Goal: Transaction & Acquisition: Purchase product/service

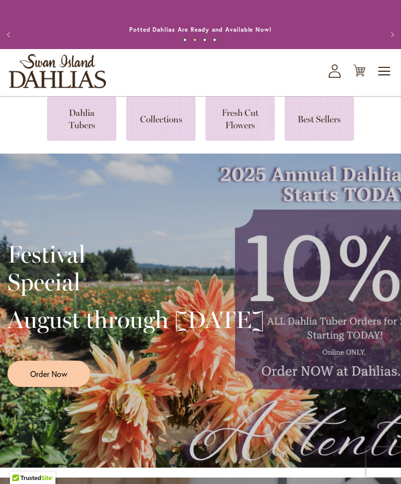
click at [88, 128] on link at bounding box center [81, 119] width 69 height 44
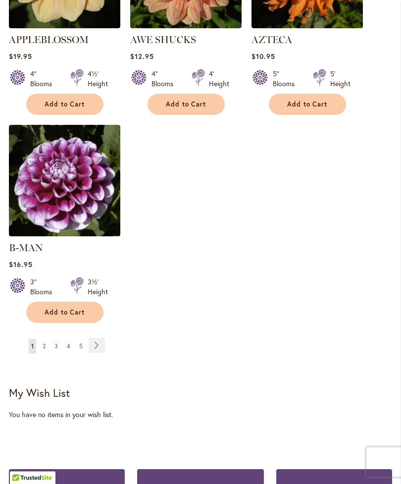
scroll to position [1334, 0]
click at [48, 340] on link "Page 2" at bounding box center [44, 346] width 8 height 15
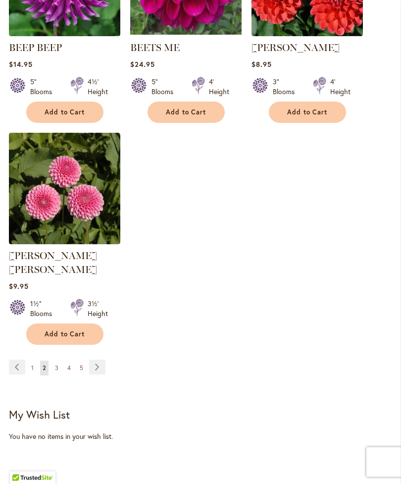
scroll to position [1312, 0]
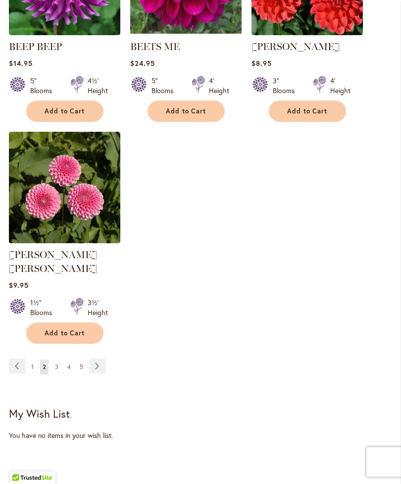
click at [59, 361] on link "Page 3" at bounding box center [56, 367] width 8 height 15
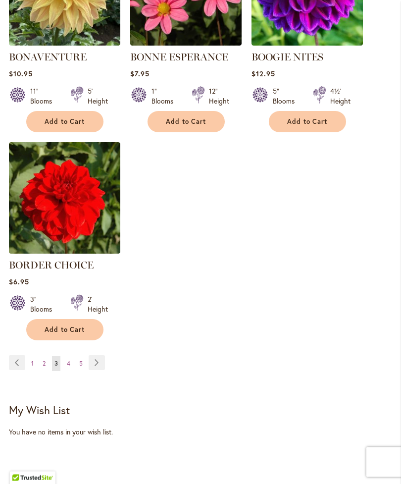
scroll to position [1307, 0]
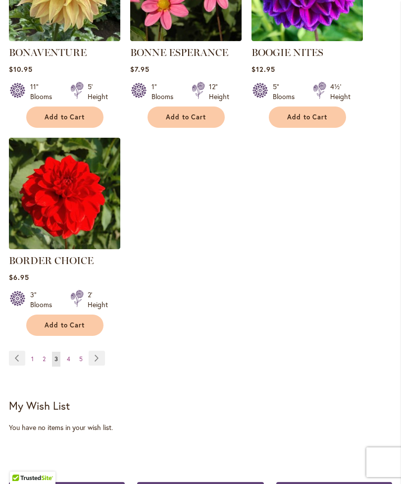
click at [72, 366] on link "Page 4" at bounding box center [68, 359] width 8 height 15
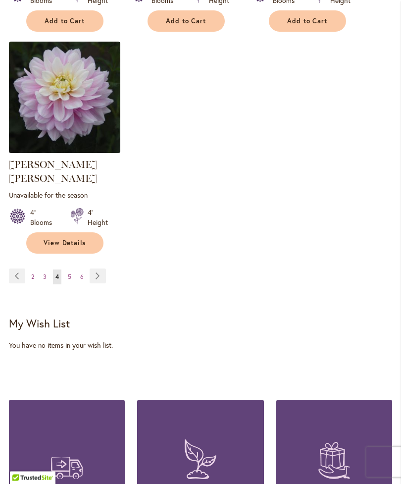
scroll to position [1417, 0]
click at [72, 272] on link "Page 5" at bounding box center [69, 276] width 8 height 15
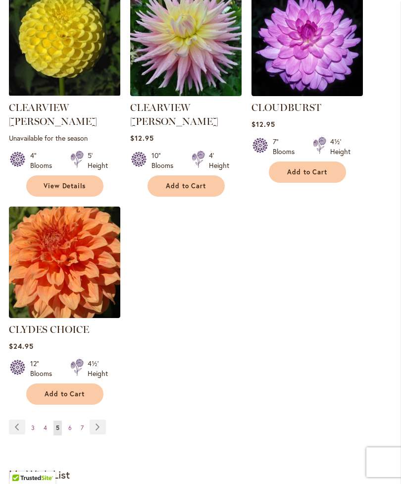
scroll to position [1265, 0]
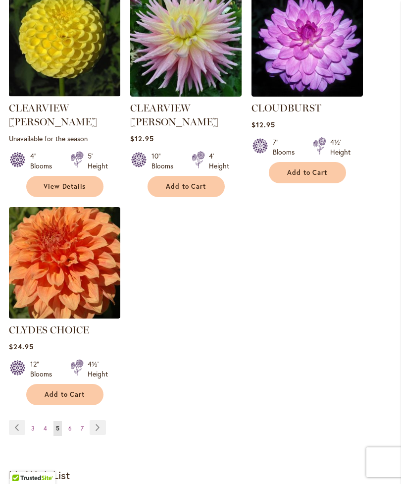
click at [73, 421] on link "Page 6" at bounding box center [70, 428] width 8 height 15
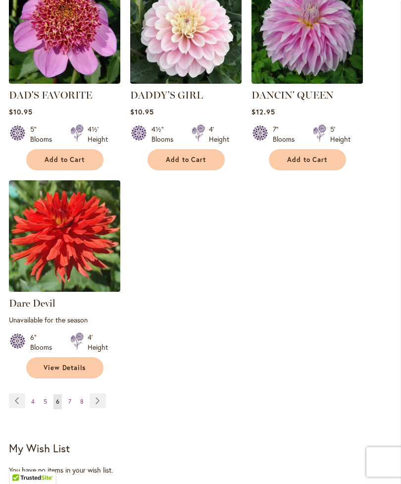
scroll to position [1301, 0]
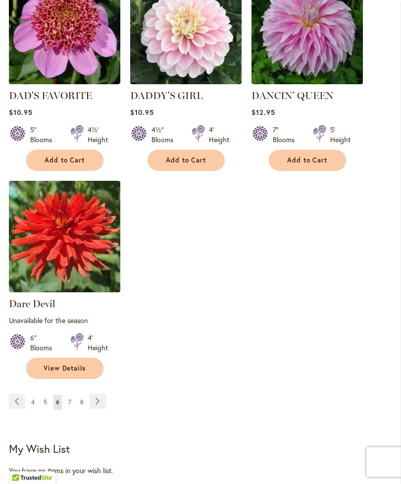
click at [73, 395] on link "Page 7" at bounding box center [70, 402] width 8 height 15
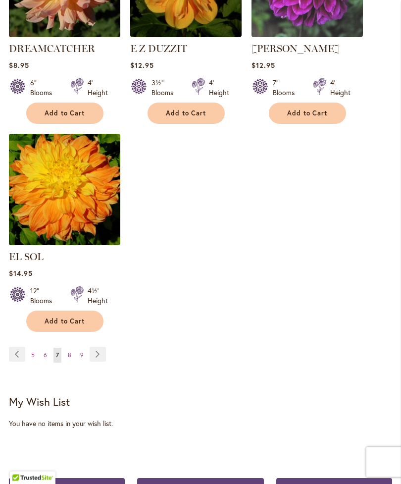
scroll to position [1322, 0]
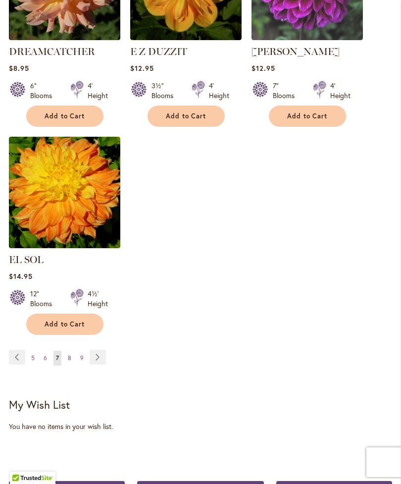
click at [72, 355] on link "Page 8" at bounding box center [69, 358] width 8 height 15
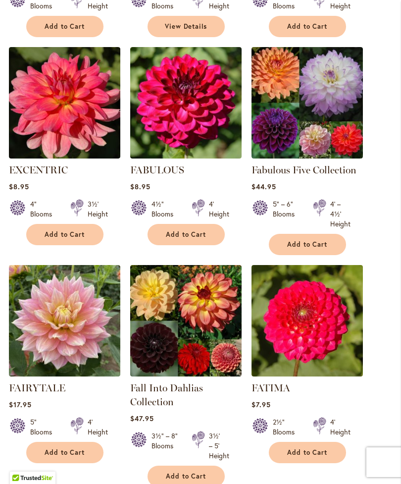
scroll to position [773, 0]
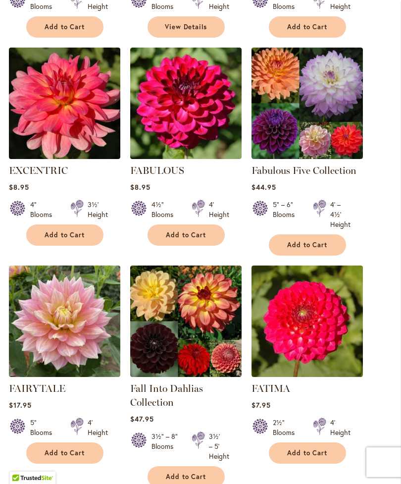
click at [79, 239] on span "Add to Cart" at bounding box center [65, 235] width 41 height 8
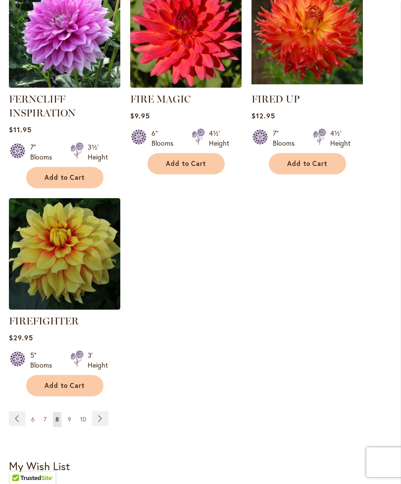
scroll to position [1319, 0]
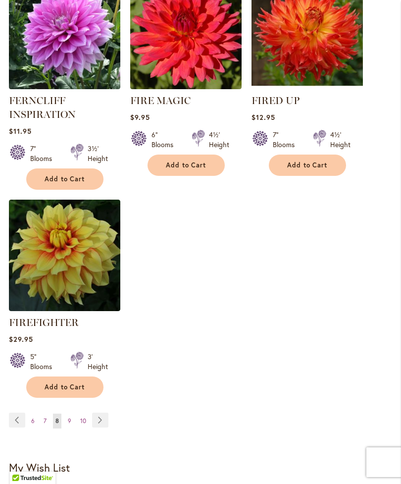
click at [73, 428] on link "Page 9" at bounding box center [69, 421] width 8 height 15
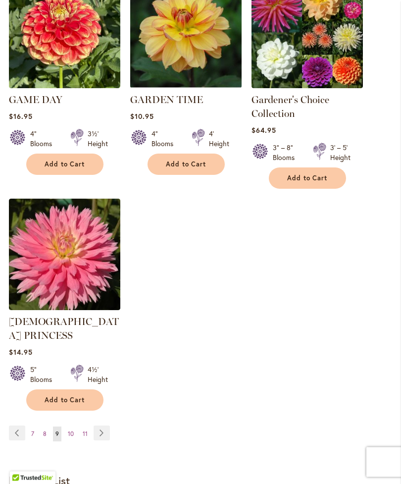
scroll to position [1301, 0]
click at [75, 426] on link "Page 10" at bounding box center [70, 433] width 11 height 15
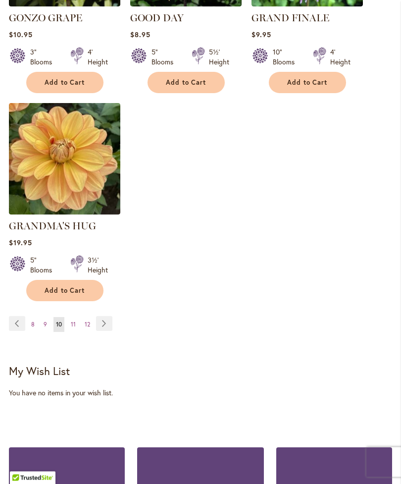
scroll to position [1355, 0]
click at [78, 317] on link "Page 11" at bounding box center [73, 324] width 10 height 15
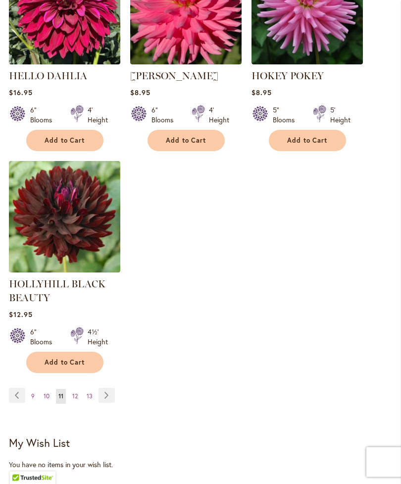
scroll to position [1321, 0]
click at [79, 404] on link "Page 12" at bounding box center [75, 396] width 10 height 15
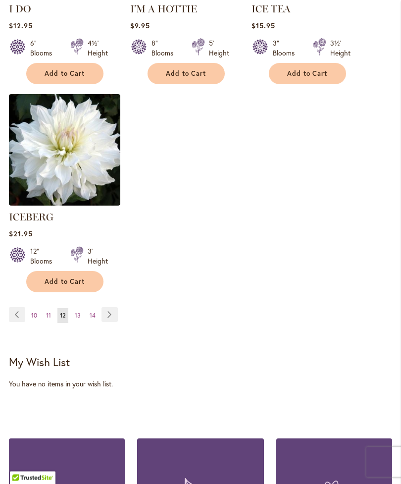
scroll to position [1364, 0]
click at [82, 309] on link "Page 13" at bounding box center [77, 315] width 11 height 15
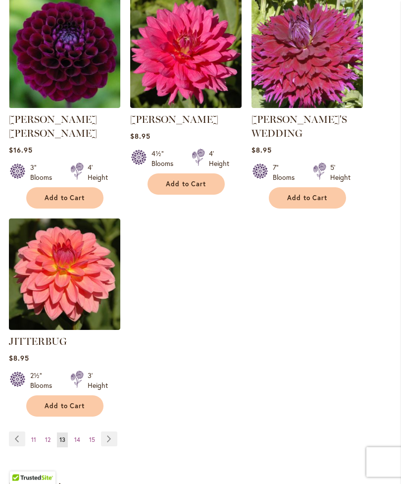
scroll to position [1264, 0]
click at [81, 432] on link "Page 14" at bounding box center [77, 439] width 11 height 15
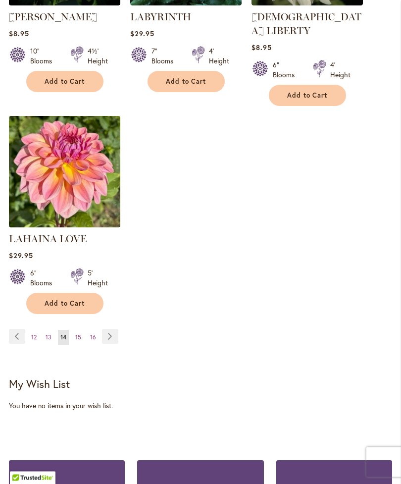
scroll to position [1343, 0]
click at [83, 330] on link "Page 15" at bounding box center [78, 337] width 11 height 15
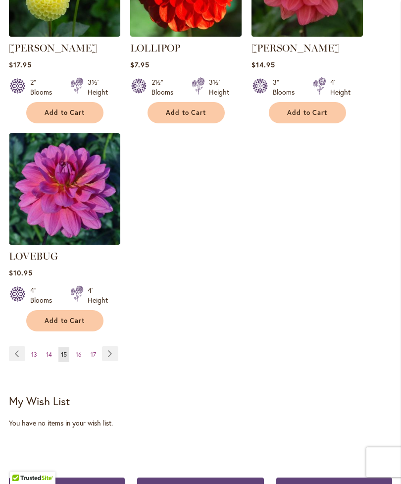
scroll to position [1338, 0]
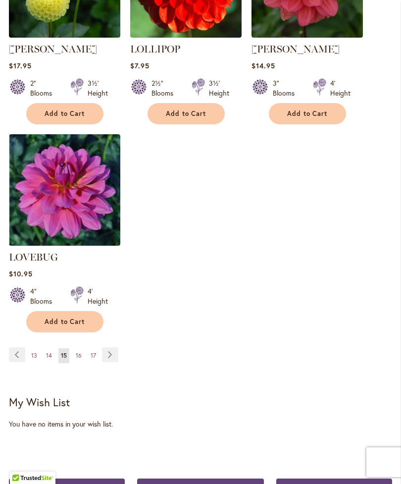
click at [88, 348] on link "Page 17" at bounding box center [93, 355] width 10 height 15
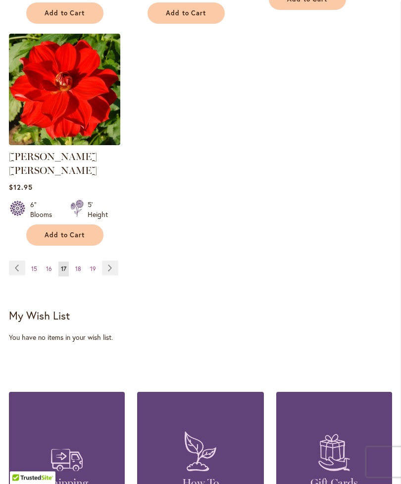
scroll to position [1423, 0]
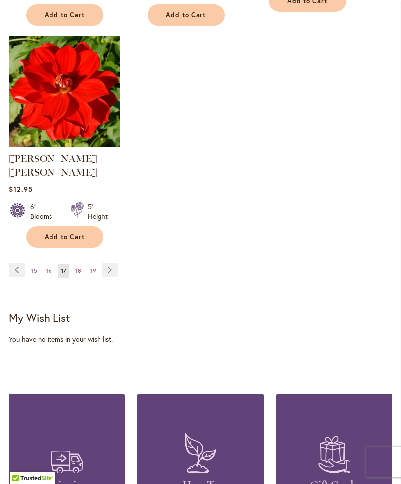
click at [82, 263] on link "Page 18" at bounding box center [78, 270] width 11 height 15
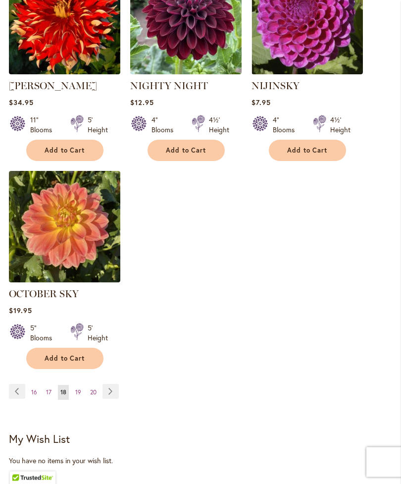
scroll to position [1274, 0]
click at [23, 399] on link "Page Previous" at bounding box center [17, 391] width 16 height 15
click at [19, 384] on link "Page Previous" at bounding box center [17, 391] width 16 height 15
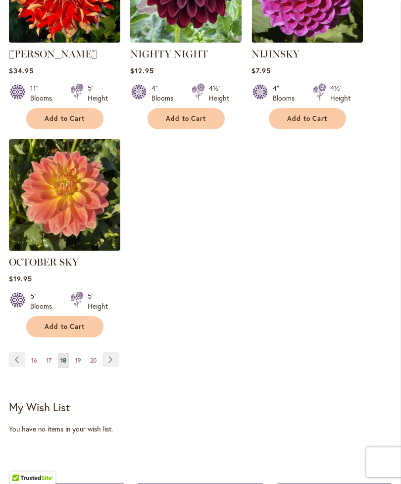
click at [23, 367] on link "Page Previous" at bounding box center [17, 359] width 16 height 15
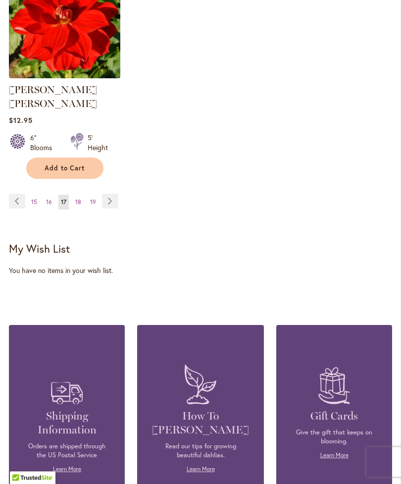
scroll to position [1492, 0]
click at [34, 195] on link "Page 15" at bounding box center [34, 202] width 11 height 15
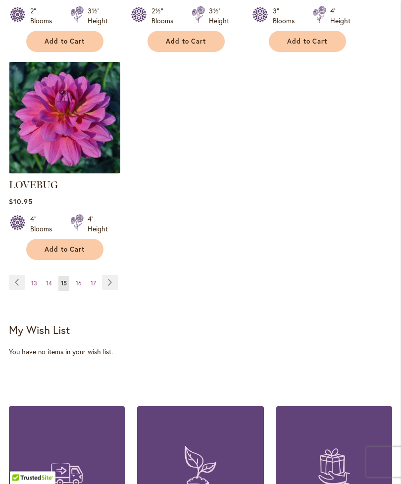
scroll to position [1410, 0]
click at [34, 279] on span "13" at bounding box center [34, 282] width 6 height 7
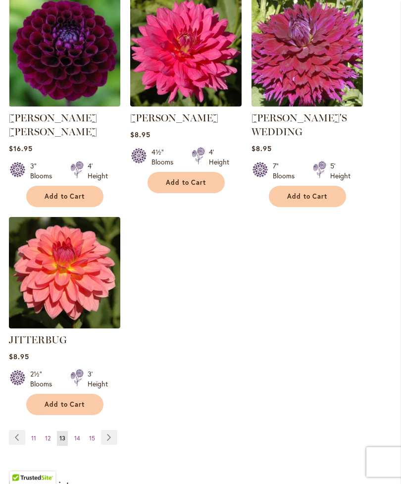
scroll to position [1265, 0]
click at [37, 431] on link "Page 11" at bounding box center [34, 438] width 10 height 15
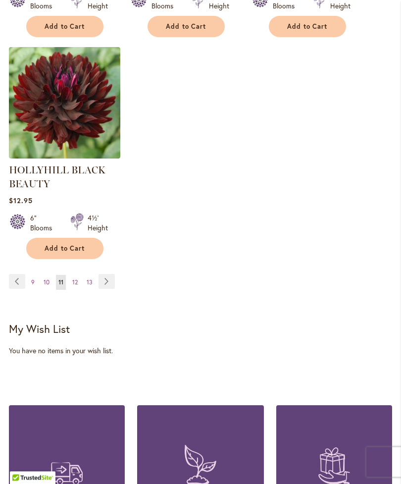
scroll to position [1457, 0]
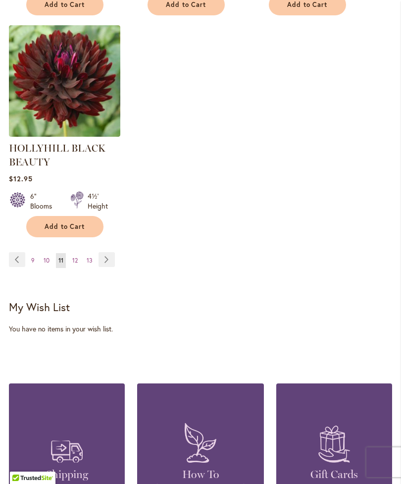
click at [34, 264] on span "9" at bounding box center [32, 260] width 3 height 7
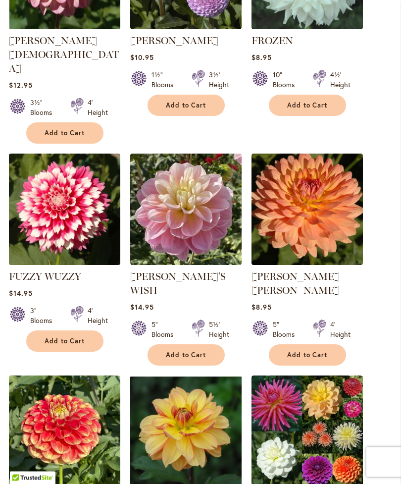
scroll to position [903, 0]
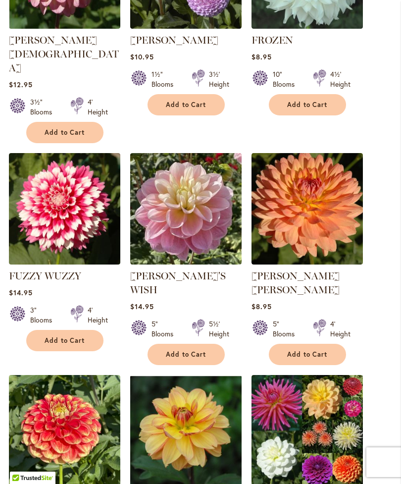
click at [387, 317] on ol "FIREPOT Rating: 98% 4 Reviews $17.95 3" Blooms 2' Height Add to Cart" at bounding box center [200, 154] width 383 height 1307
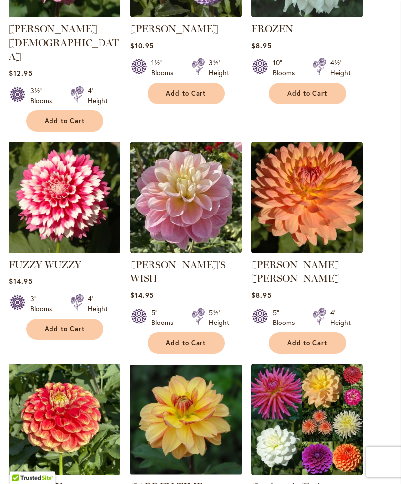
scroll to position [915, 0]
click at [316, 339] on span "Add to Cart" at bounding box center [307, 343] width 41 height 8
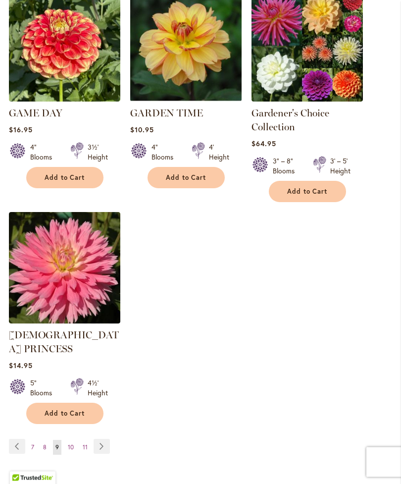
scroll to position [1314, 0]
click at [34, 443] on span "7" at bounding box center [32, 446] width 3 height 7
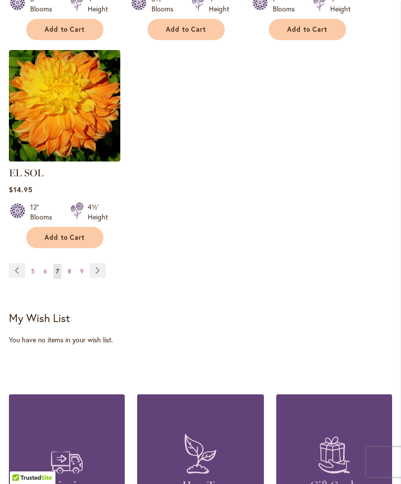
scroll to position [1410, 0]
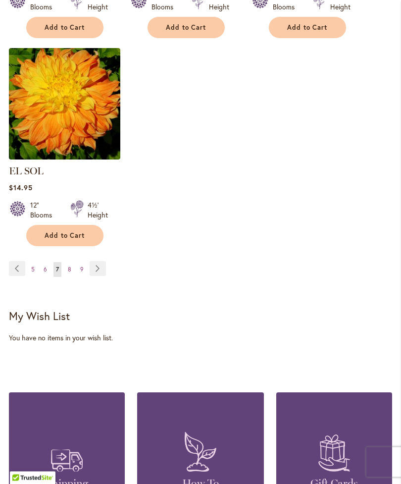
click at [34, 266] on span "5" at bounding box center [32, 269] width 3 height 7
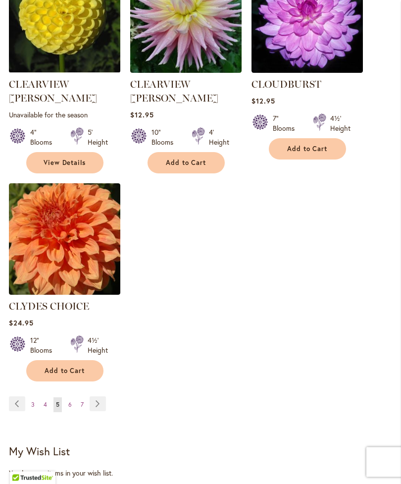
scroll to position [1289, 0]
click at [37, 397] on link "Page 3" at bounding box center [33, 404] width 8 height 15
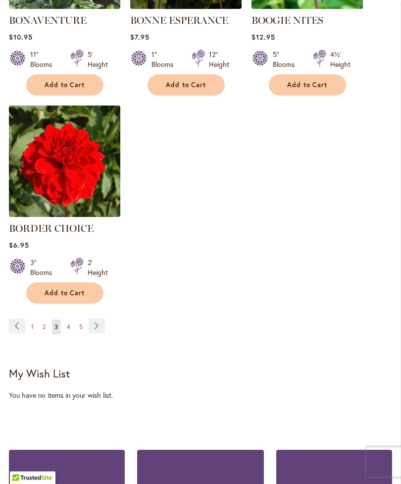
scroll to position [1339, 0]
click at [71, 330] on link "Page 4" at bounding box center [68, 326] width 8 height 15
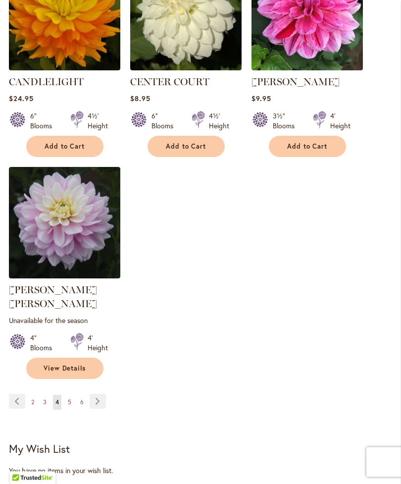
scroll to position [1292, 0]
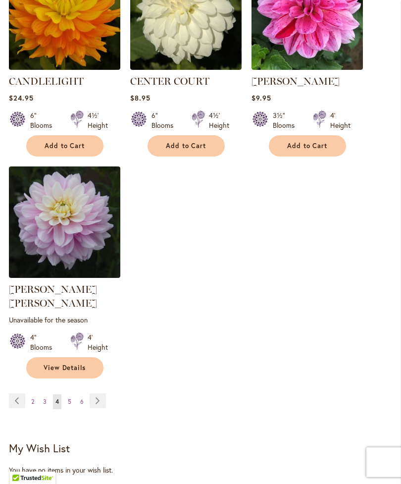
click at [37, 396] on link "Page 2" at bounding box center [33, 401] width 8 height 15
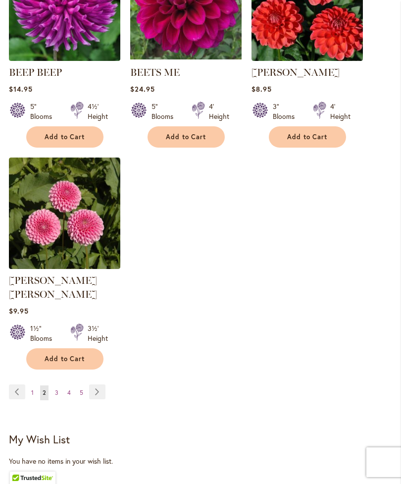
scroll to position [1286, 0]
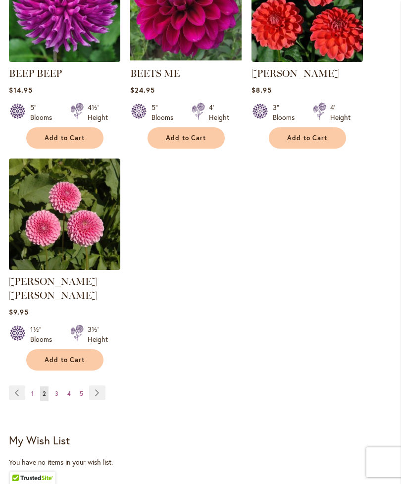
click at [36, 387] on link "Page 1" at bounding box center [32, 393] width 7 height 15
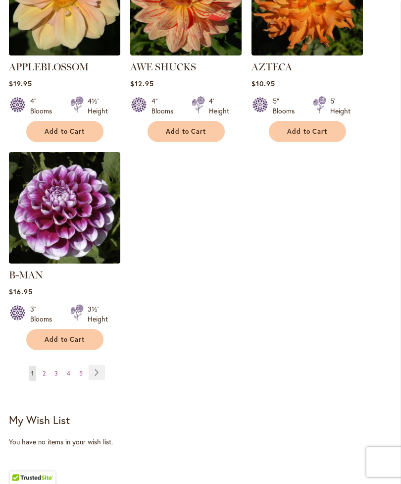
scroll to position [1306, 0]
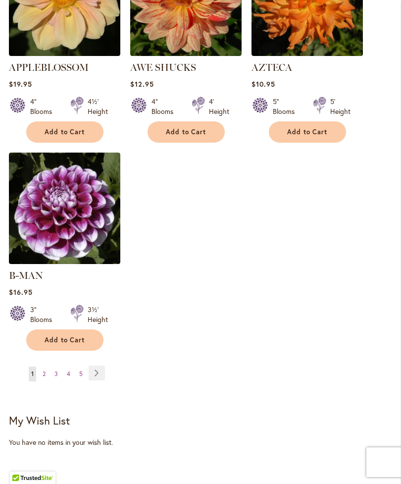
click at [83, 366] on link "Page 5" at bounding box center [81, 373] width 8 height 15
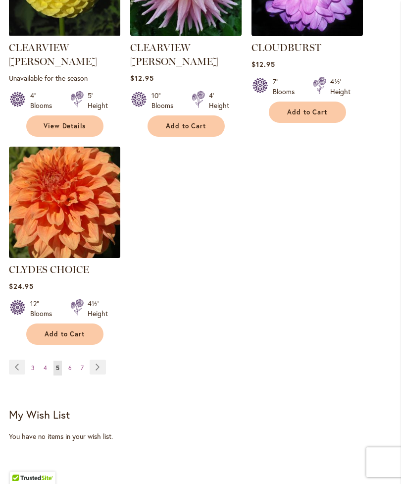
scroll to position [1327, 0]
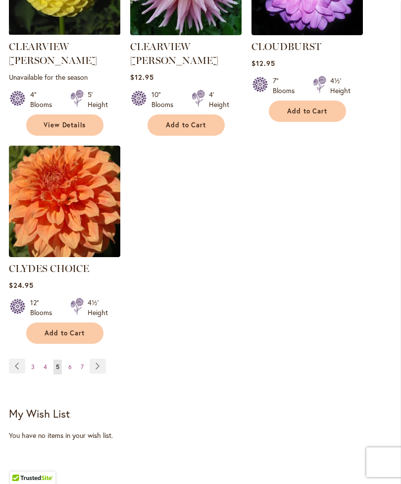
click at [72, 360] on link "Page 6" at bounding box center [70, 367] width 8 height 15
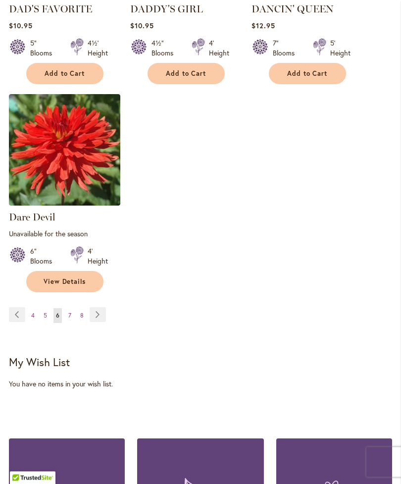
scroll to position [1388, 0]
click at [73, 312] on link "Page 7" at bounding box center [70, 315] width 8 height 15
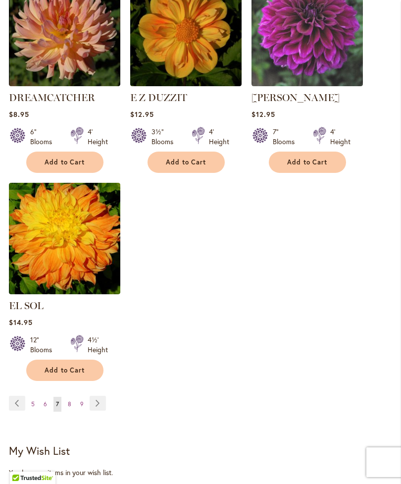
scroll to position [1291, 0]
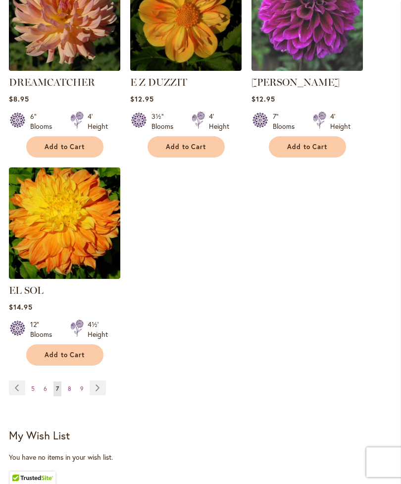
click at [72, 386] on link "Page 8" at bounding box center [69, 388] width 8 height 15
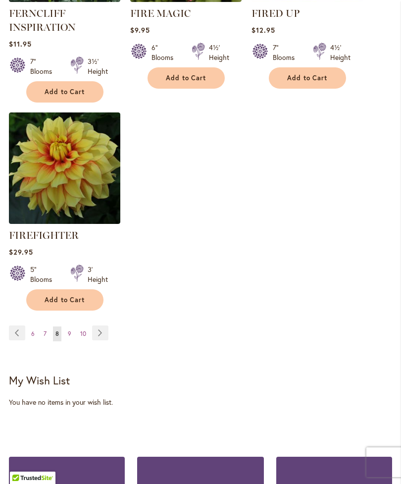
scroll to position [1384, 0]
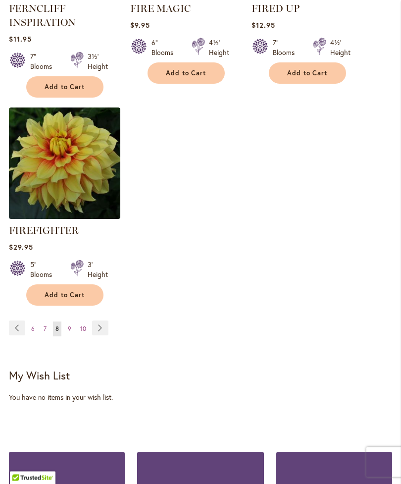
click at [72, 334] on link "Page 9" at bounding box center [69, 329] width 8 height 15
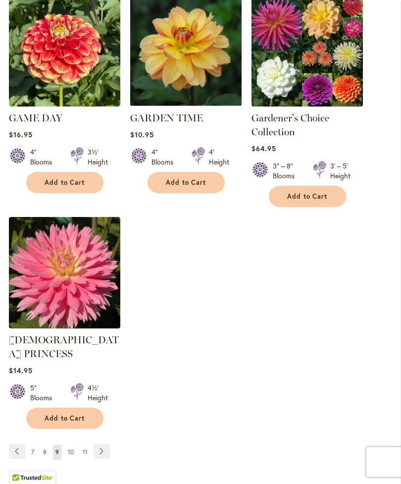
scroll to position [1286, 0]
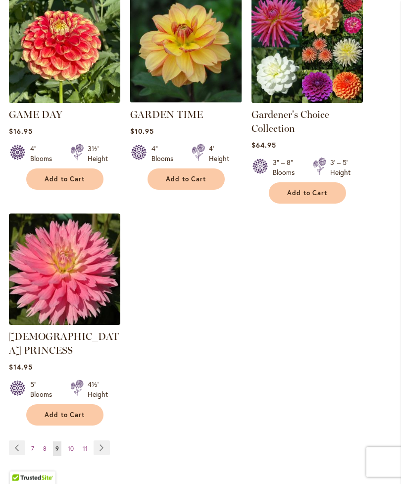
click at [76, 442] on link "Page 10" at bounding box center [70, 449] width 11 height 15
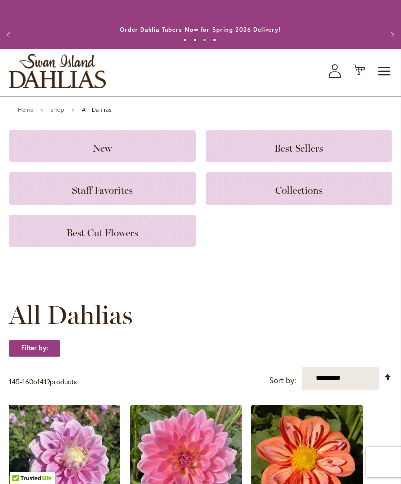
click at [355, 76] on span "2 2 items" at bounding box center [360, 73] width 10 height 5
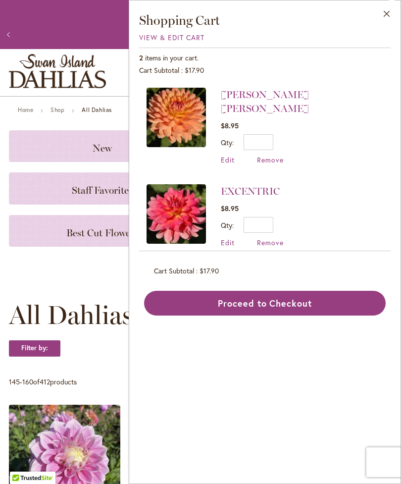
click at [269, 300] on button "Proceed to Checkout" at bounding box center [265, 303] width 242 height 25
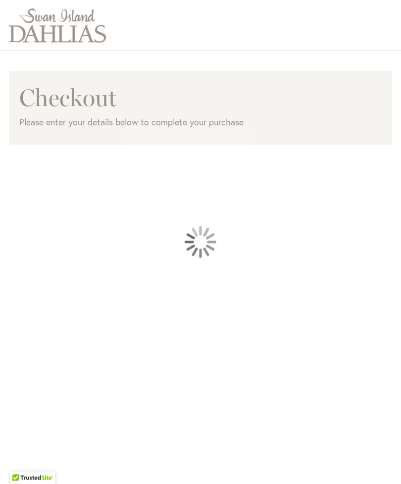
scroll to position [99, 0]
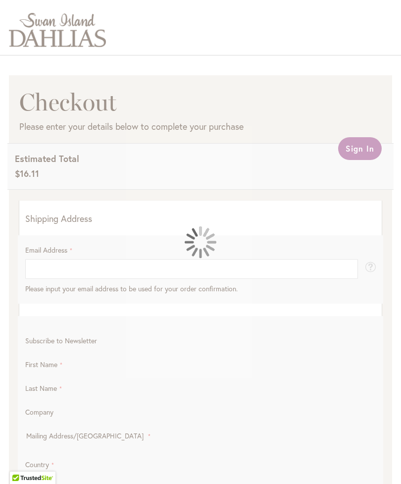
select select "**"
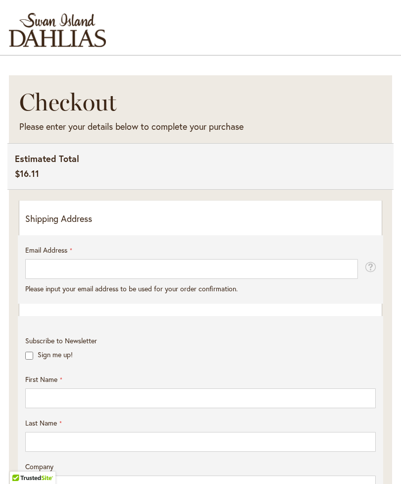
click at [99, 225] on p "Shipping Address" at bounding box center [200, 218] width 351 height 13
click at [104, 225] on p "Shipping Address" at bounding box center [200, 218] width 351 height 13
click at [105, 225] on p "Shipping Address" at bounding box center [200, 218] width 351 height 13
click at [110, 225] on p "Shipping Address" at bounding box center [200, 218] width 351 height 13
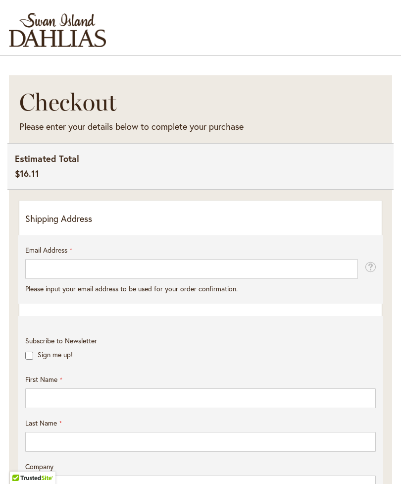
click at [94, 225] on p "Shipping Address" at bounding box center [200, 218] width 351 height 13
click at [100, 225] on p "Shipping Address" at bounding box center [200, 218] width 351 height 13
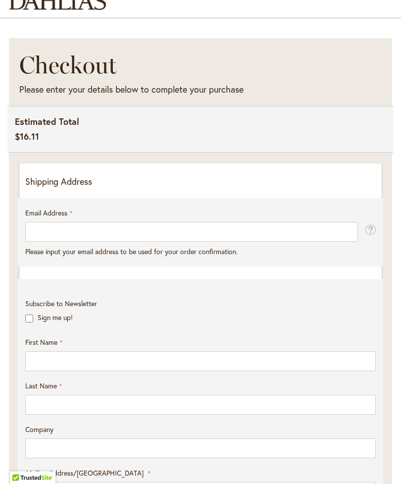
scroll to position [141, 0]
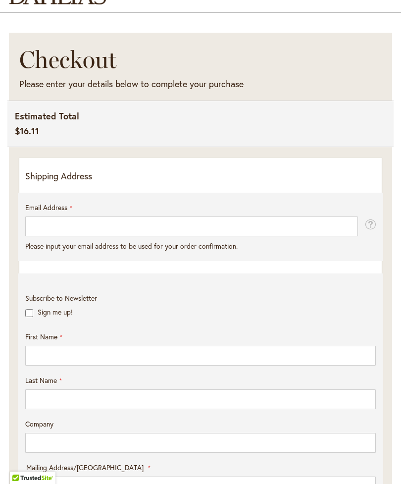
click at [68, 212] on label "Email Address" at bounding box center [48, 208] width 47 height 10
click at [68, 216] on input "Email Address" at bounding box center [191, 226] width 333 height 20
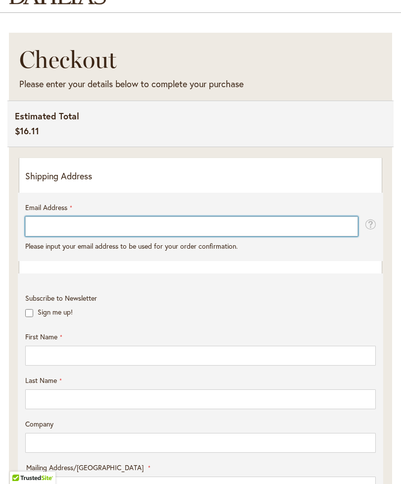
click at [86, 236] on input "Email Address" at bounding box center [191, 226] width 333 height 20
click at [97, 236] on input "**********" at bounding box center [191, 226] width 333 height 20
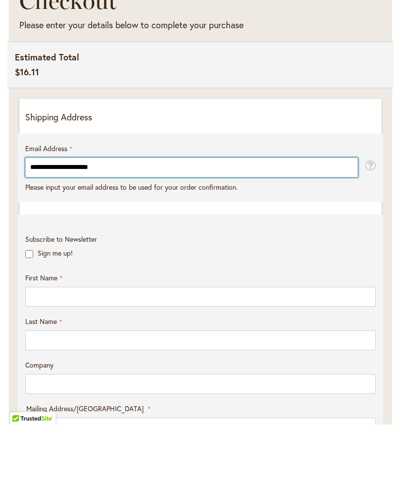
type input "**********"
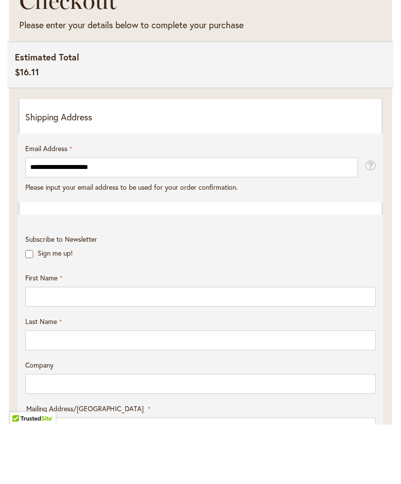
scroll to position [200, 0]
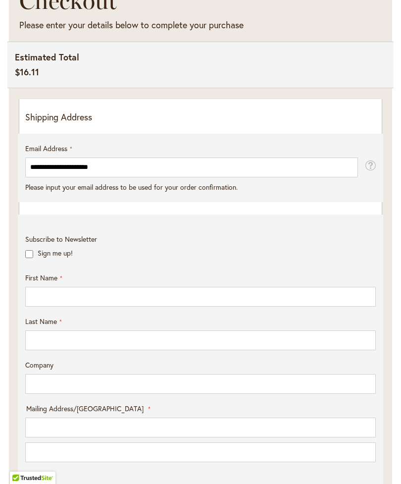
click at [123, 124] on p "Shipping Address" at bounding box center [200, 117] width 351 height 13
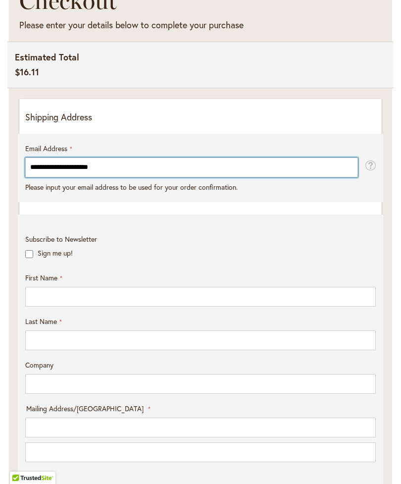
click at [314, 177] on input "**********" at bounding box center [191, 167] width 333 height 20
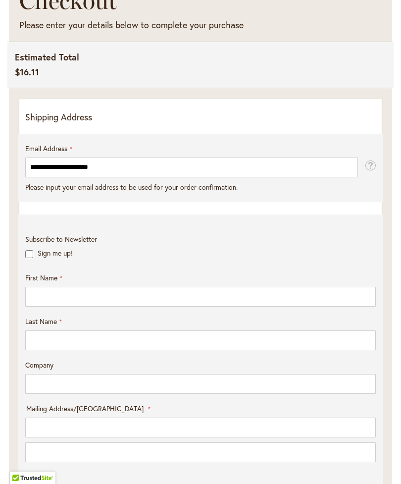
click at [238, 236] on form "Subscribe to Newsletter Sign me up! First Name Last Name Company Mailing Addres…" at bounding box center [200, 448] width 365 height 468
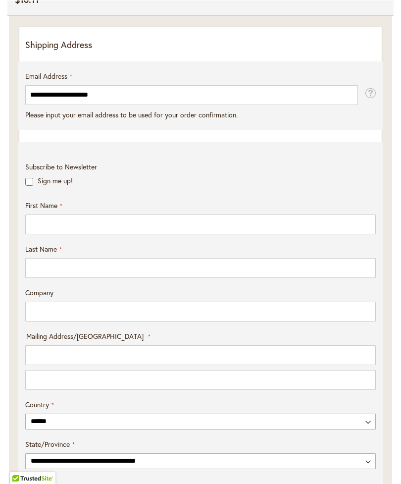
scroll to position [272, 0]
click at [44, 185] on label "Sign me up!" at bounding box center [55, 180] width 35 height 9
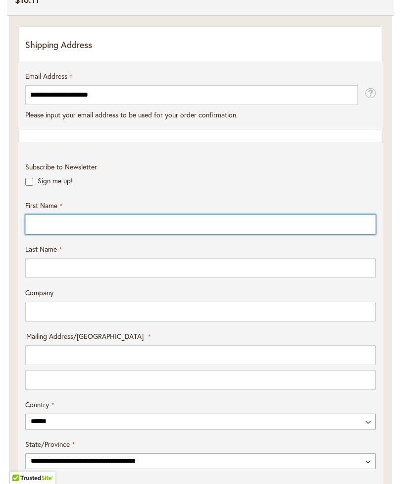
click at [133, 234] on input "First Name" at bounding box center [200, 224] width 351 height 20
type input "********"
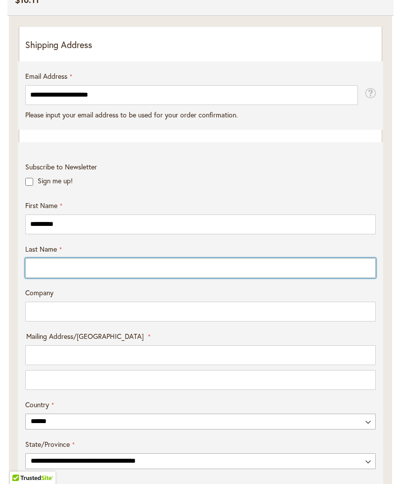
click at [128, 277] on input "Last Name" at bounding box center [200, 268] width 351 height 20
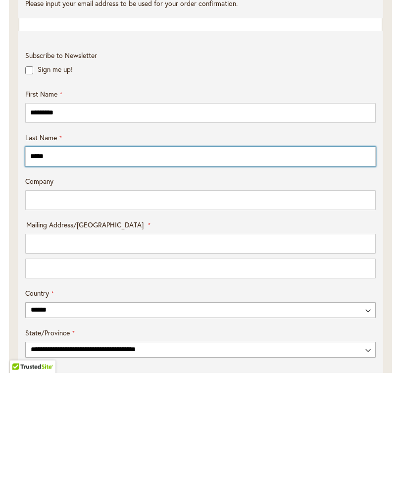
type input "*****"
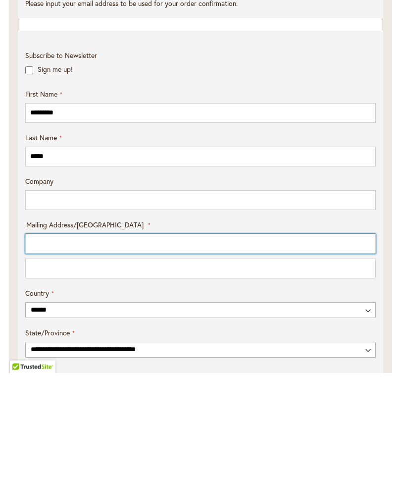
click at [132, 345] on input "Mailing Address/PO BOX: Line 1" at bounding box center [200, 355] width 351 height 20
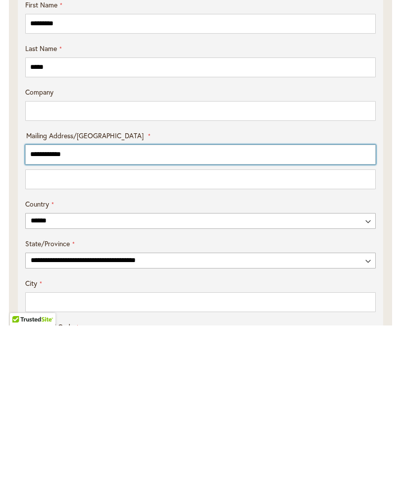
scroll to position [316, 0]
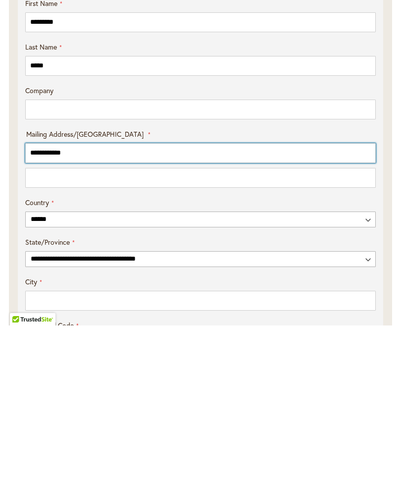
type input "**********"
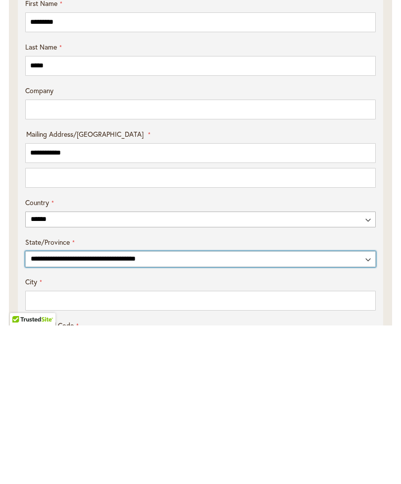
click at [172, 410] on select "**********" at bounding box center [200, 418] width 351 height 16
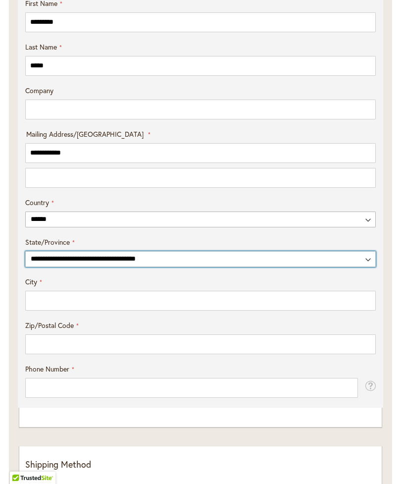
select select "**"
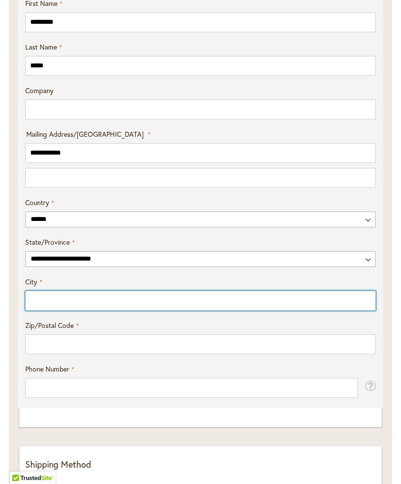
click at [137, 311] on input "City" at bounding box center [200, 301] width 351 height 20
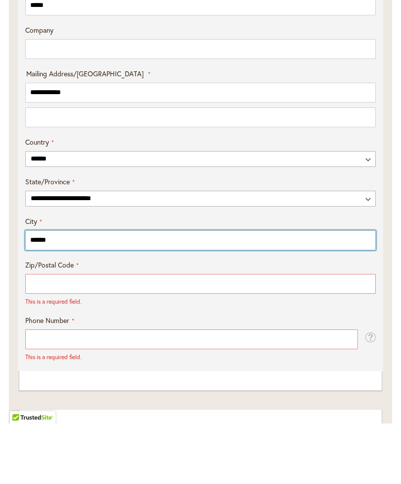
type input "******"
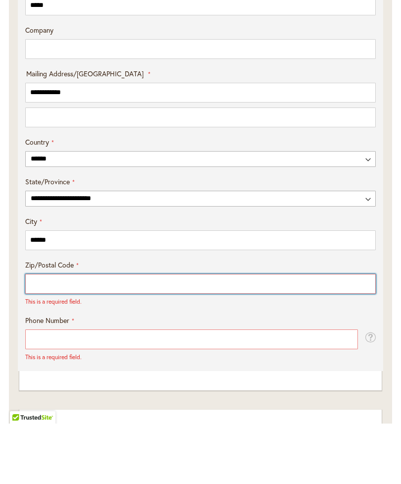
click at [156, 334] on input "Zip/Postal Code" at bounding box center [200, 344] width 351 height 20
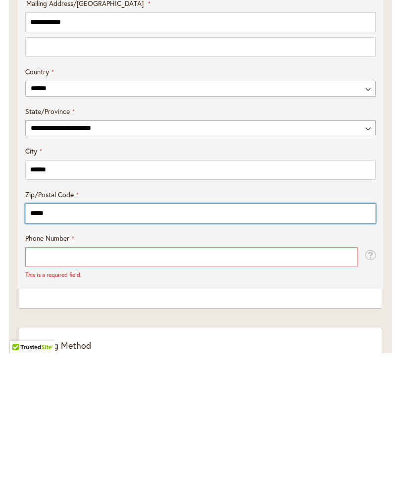
type input "*****"
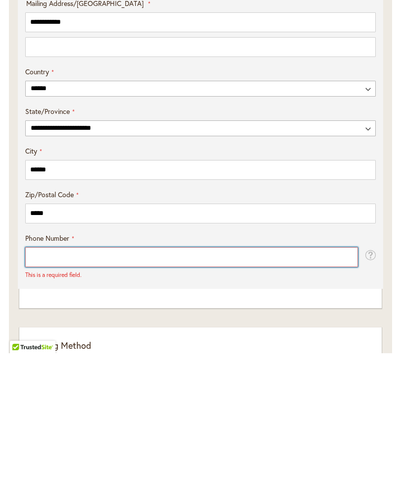
click at [200, 378] on input "Phone Number" at bounding box center [191, 388] width 333 height 20
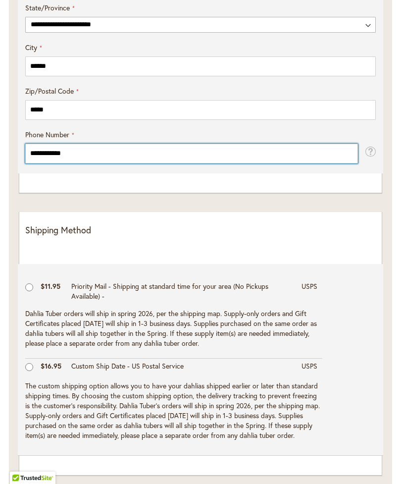
scroll to position [708, 0]
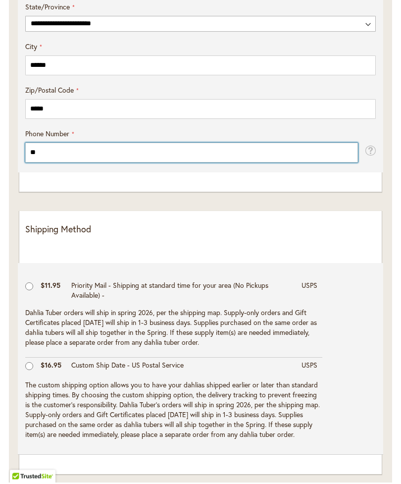
type input "*"
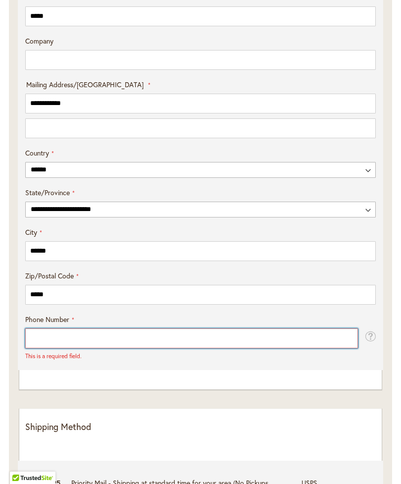
scroll to position [518, 0]
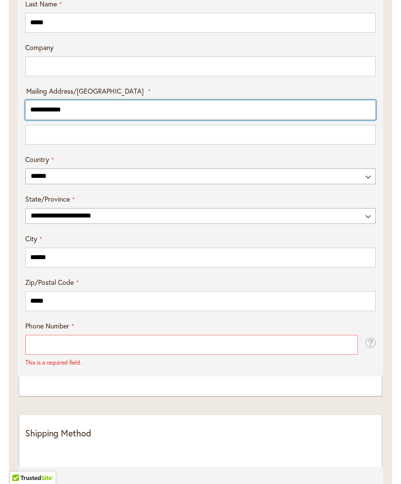
click at [278, 120] on input "**********" at bounding box center [200, 110] width 351 height 20
type input "*"
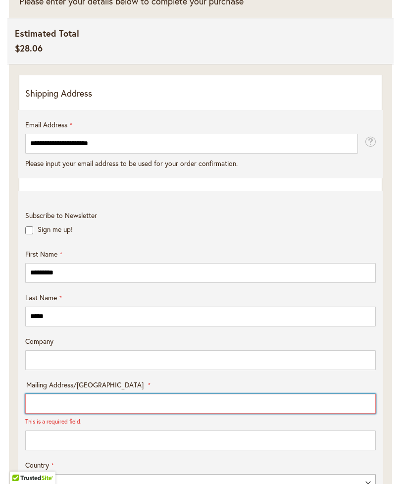
scroll to position [223, 0]
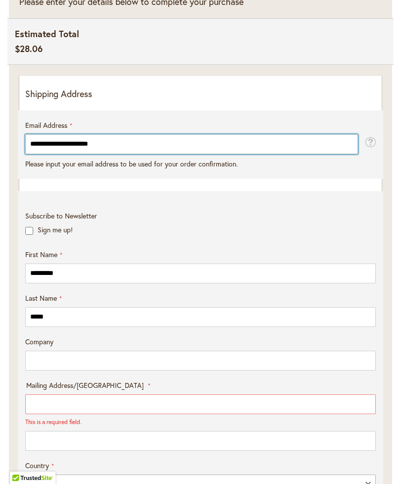
click at [294, 154] on input "**********" at bounding box center [191, 144] width 333 height 20
type input "**"
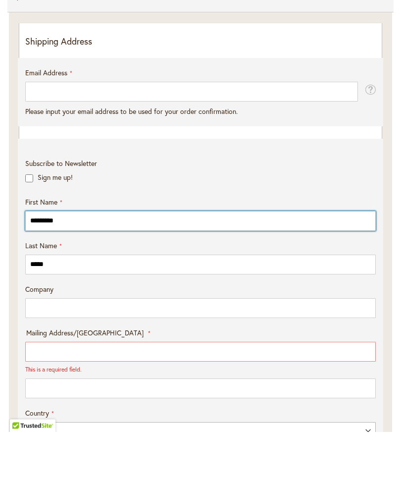
click at [256, 263] on input "********" at bounding box center [200, 273] width 351 height 20
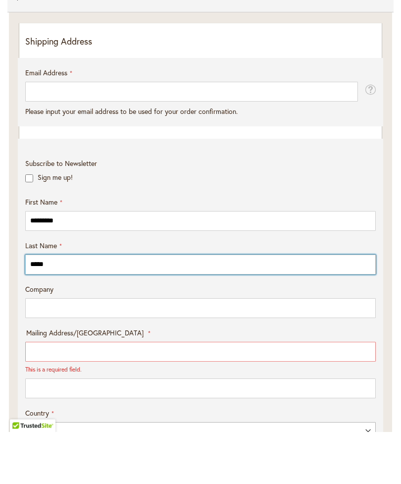
click at [223, 307] on input "*****" at bounding box center [200, 317] width 351 height 20
type input "*"
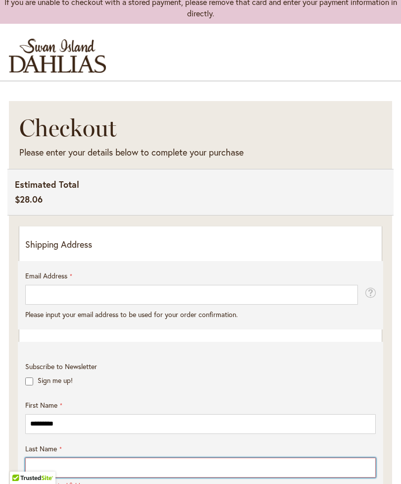
scroll to position [50, 0]
